Goal: Transaction & Acquisition: Purchase product/service

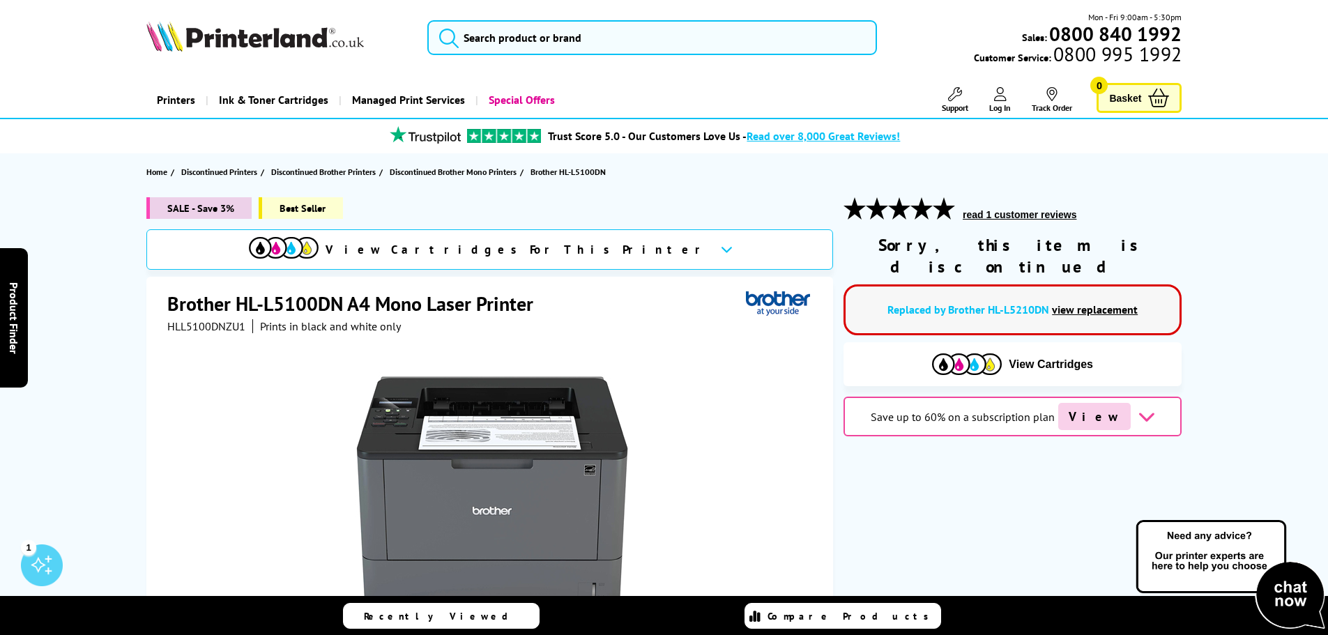
click at [1100, 302] on link "view replacement" at bounding box center [1095, 309] width 86 height 14
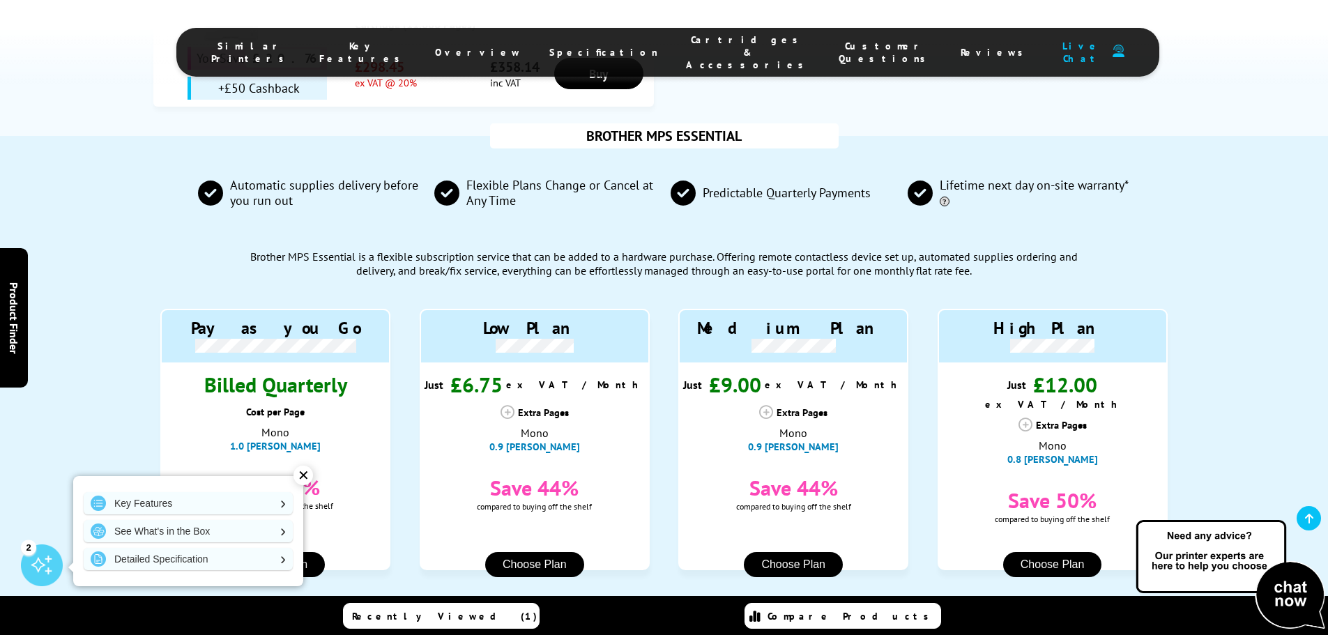
scroll to position [1255, 0]
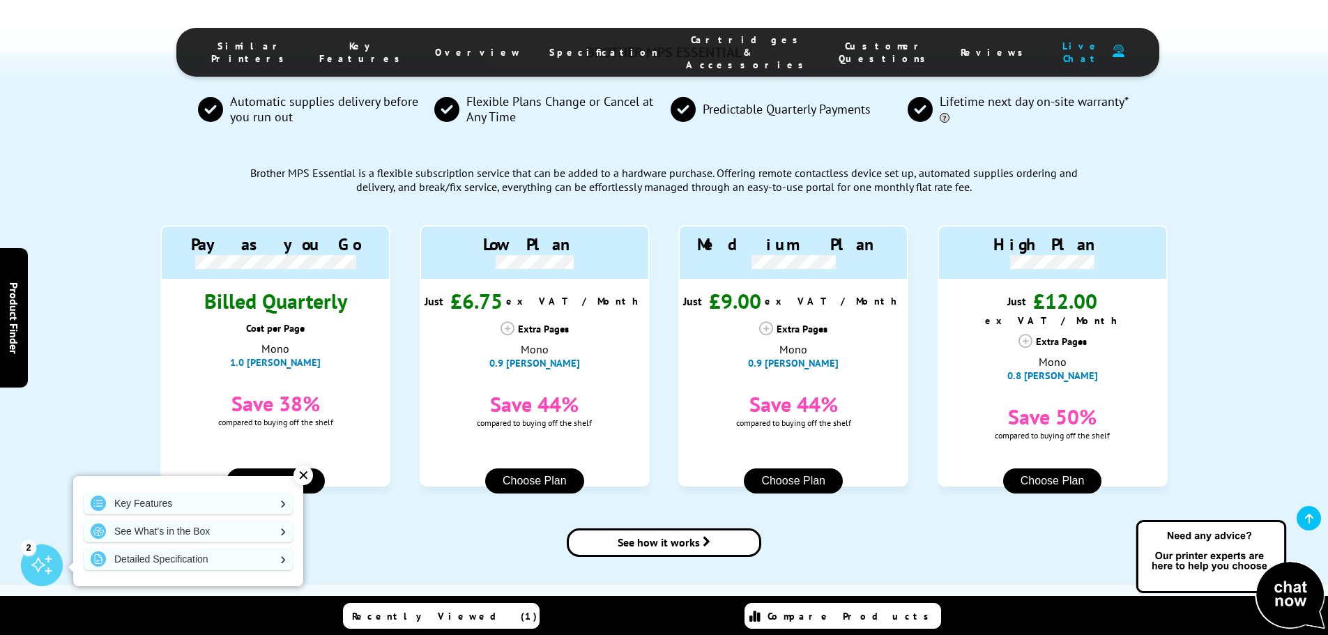
click at [709, 44] on span "Cartridges & Accessories" at bounding box center [748, 52] width 125 height 38
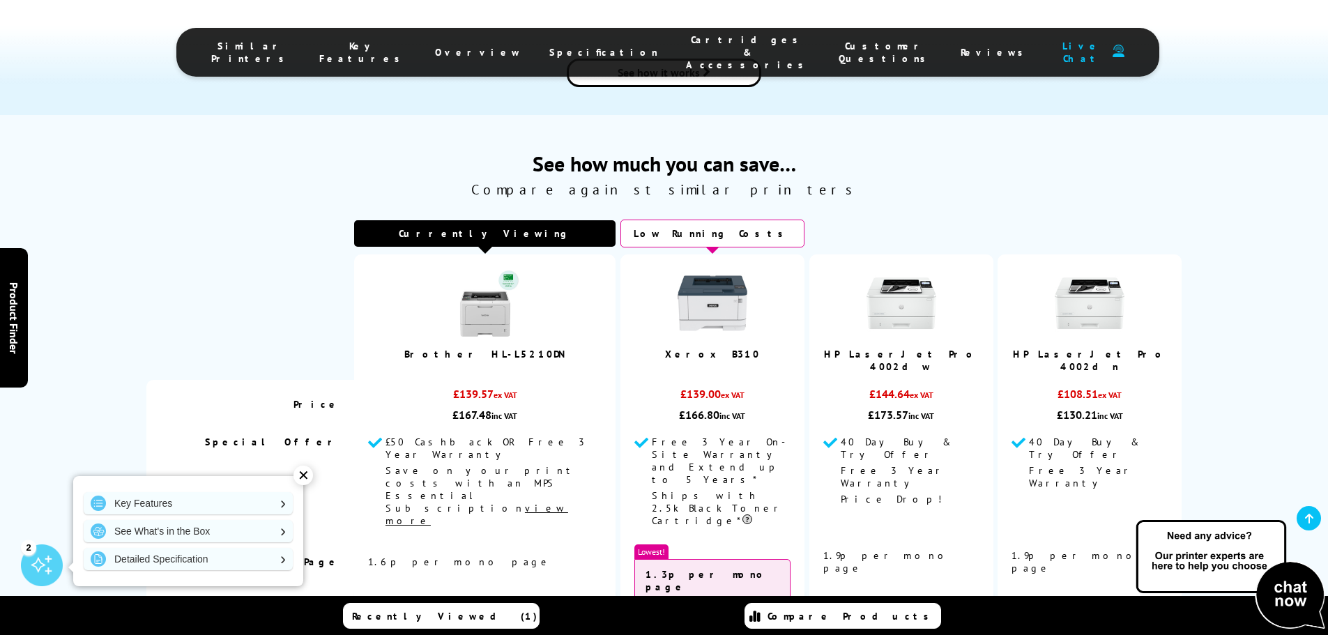
scroll to position [1744, 0]
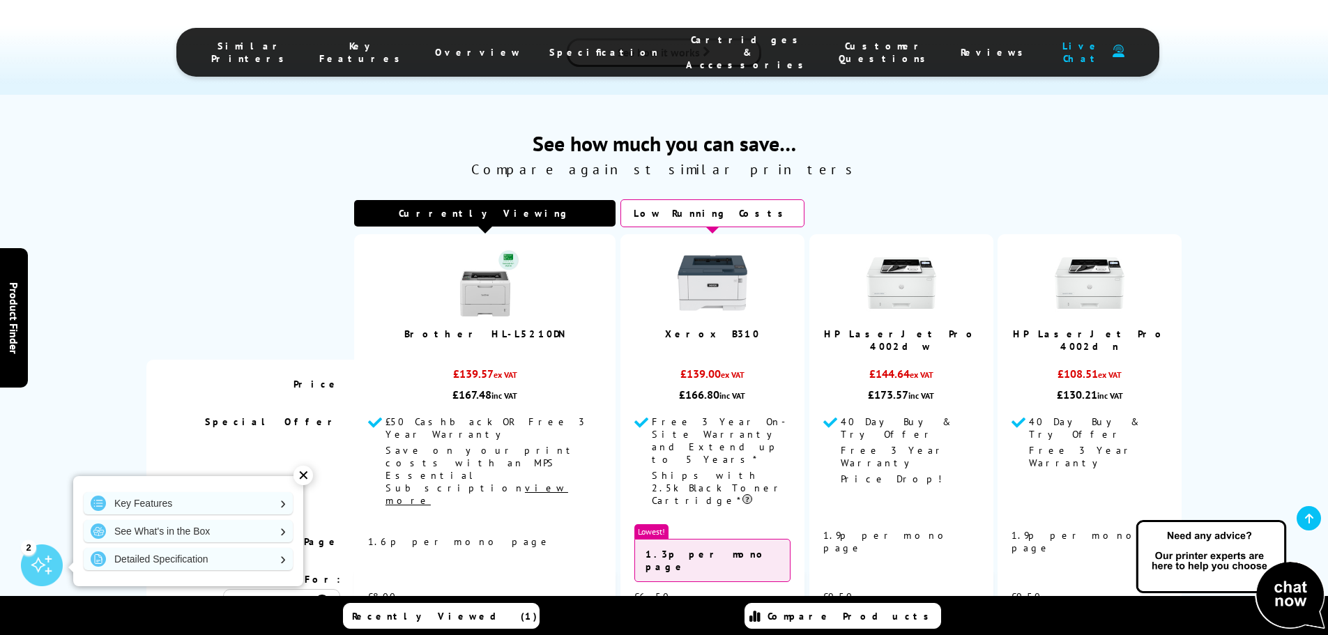
click at [710, 48] on span "Cartridges & Accessories" at bounding box center [748, 52] width 125 height 38
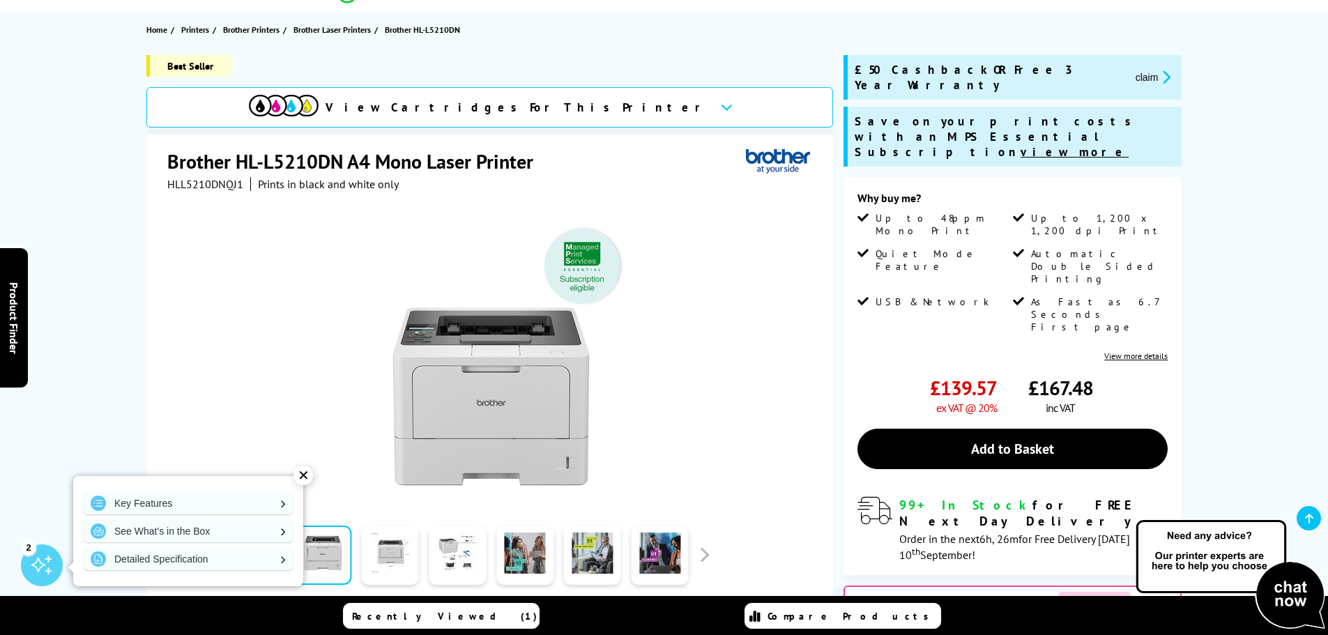
scroll to position [211, 0]
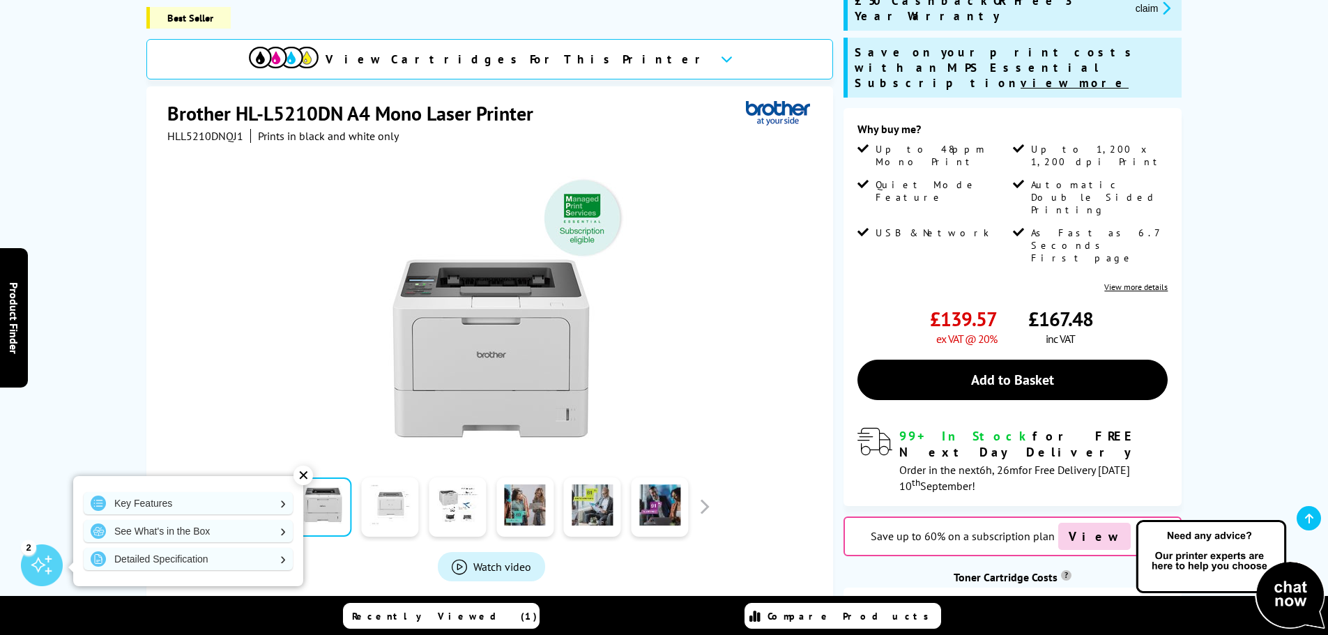
click at [393, 487] on link at bounding box center [390, 506] width 57 height 59
